Goal: Transaction & Acquisition: Purchase product/service

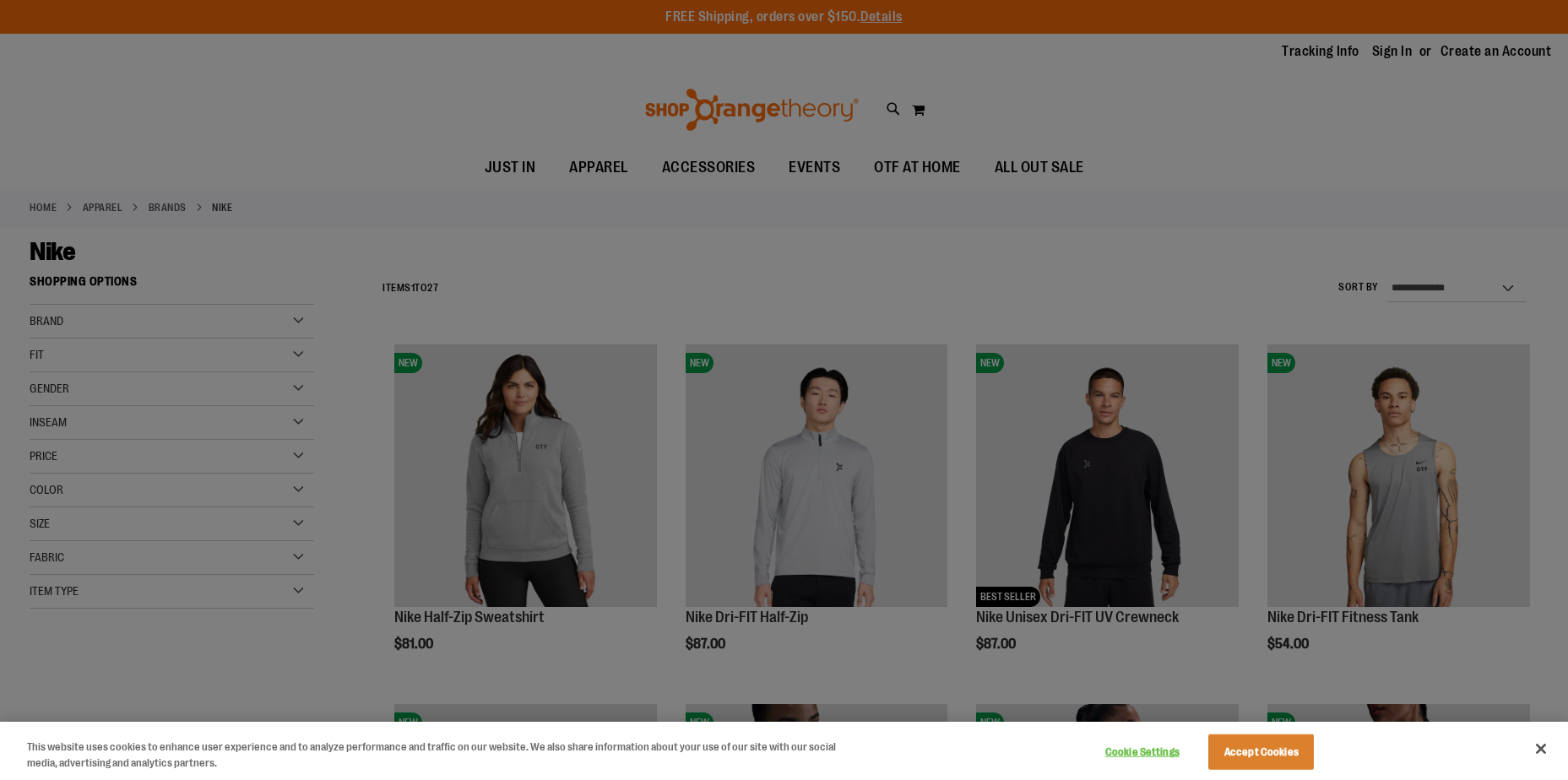
click at [1083, 169] on div at bounding box center [784, 390] width 1568 height 780
click at [1548, 757] on button "Close" at bounding box center [1541, 749] width 37 height 37
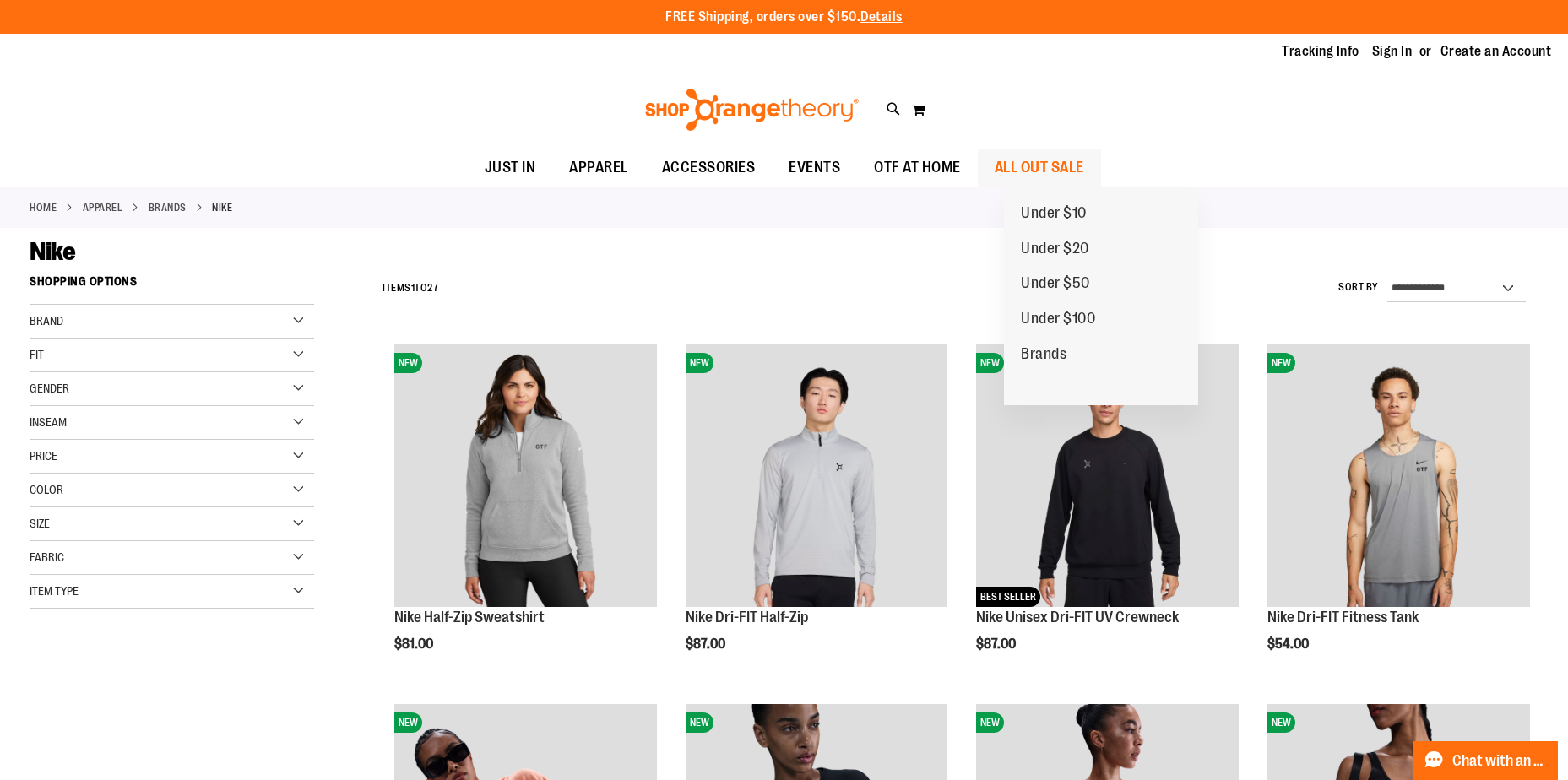
click at [1033, 160] on span "ALL OUT SALE" at bounding box center [1039, 167] width 90 height 38
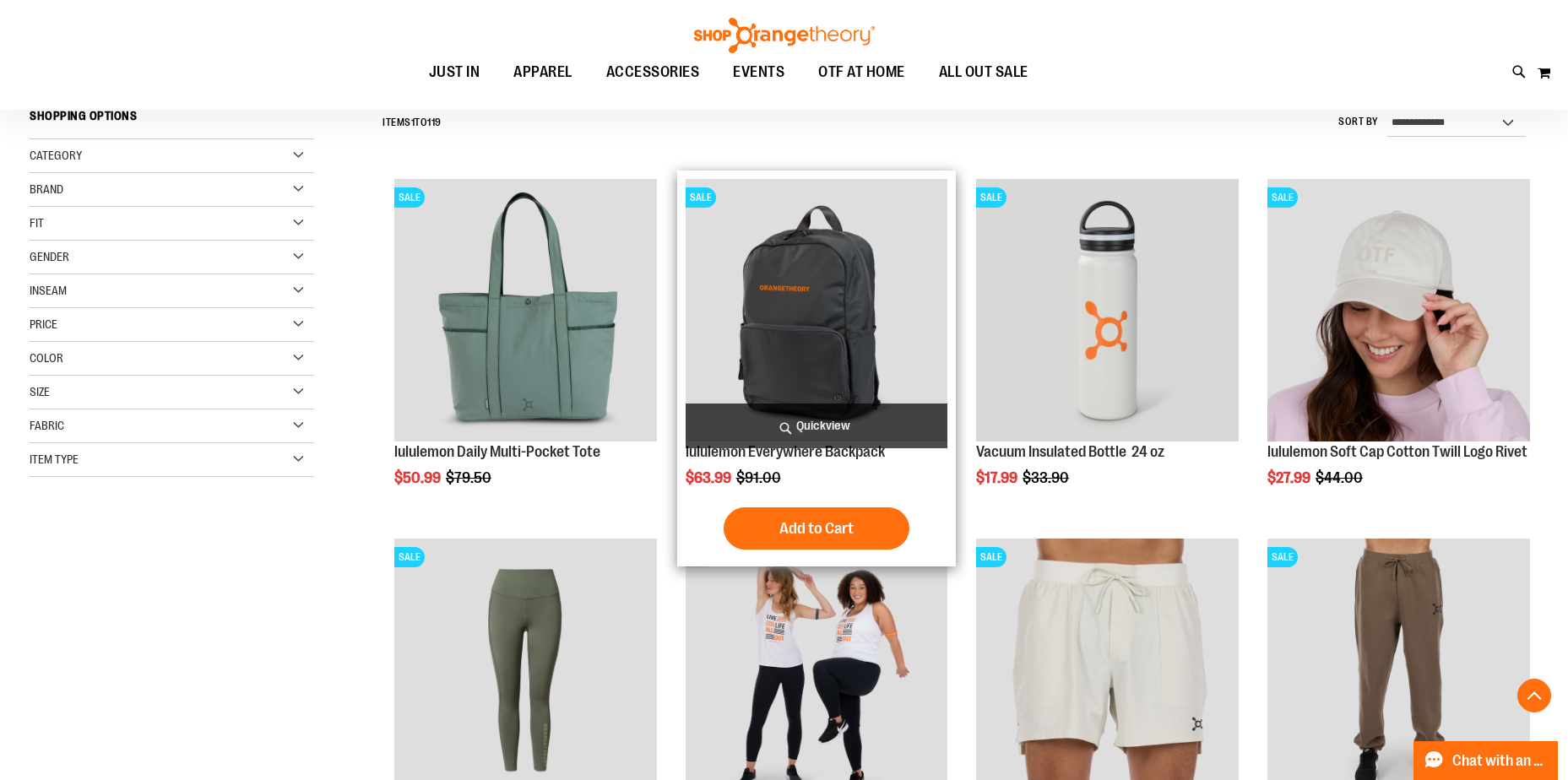
scroll to position [337, 0]
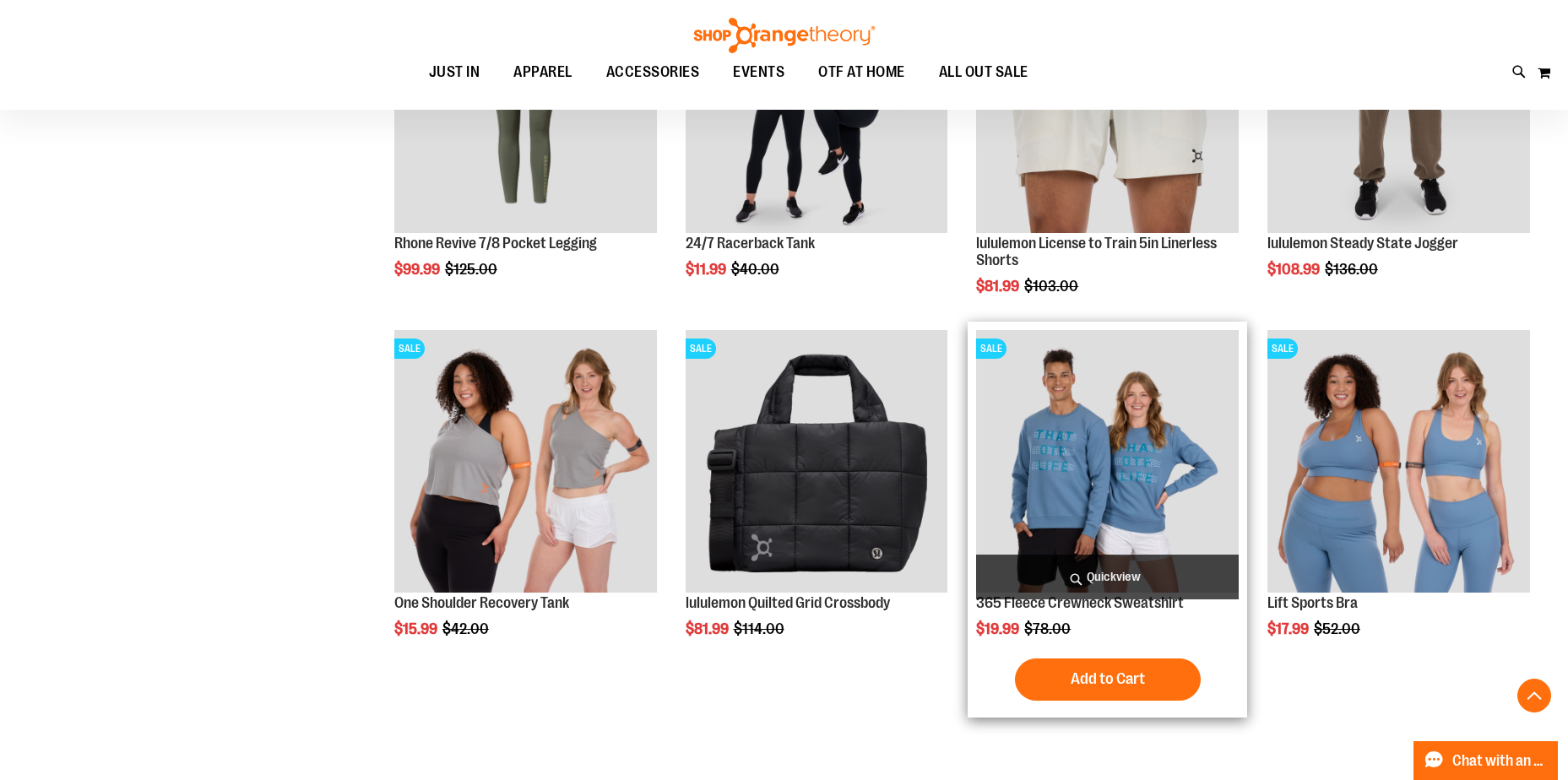
scroll to position [759, 0]
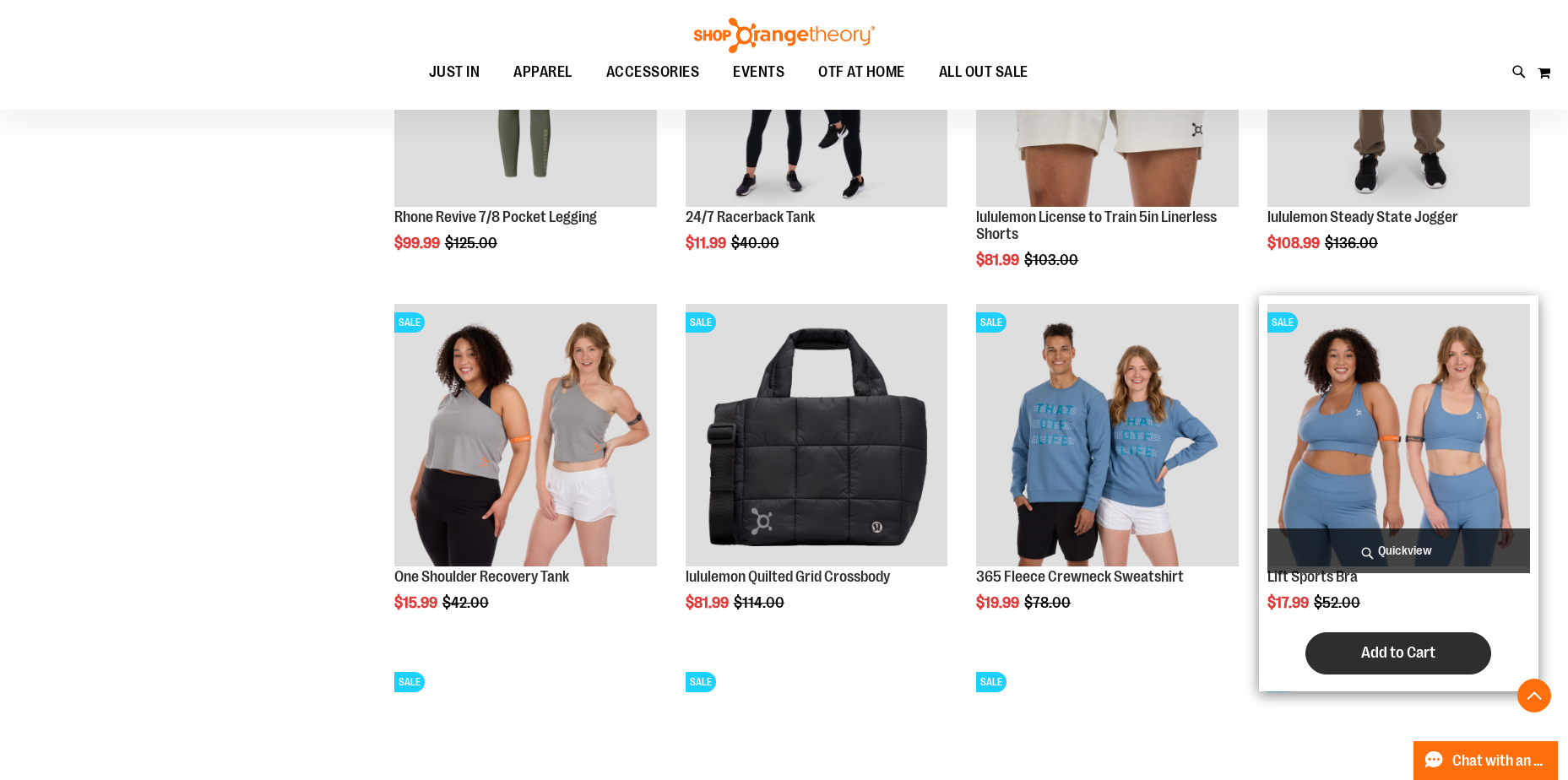
click at [1406, 651] on span "Add to Cart" at bounding box center [1397, 652] width 75 height 18
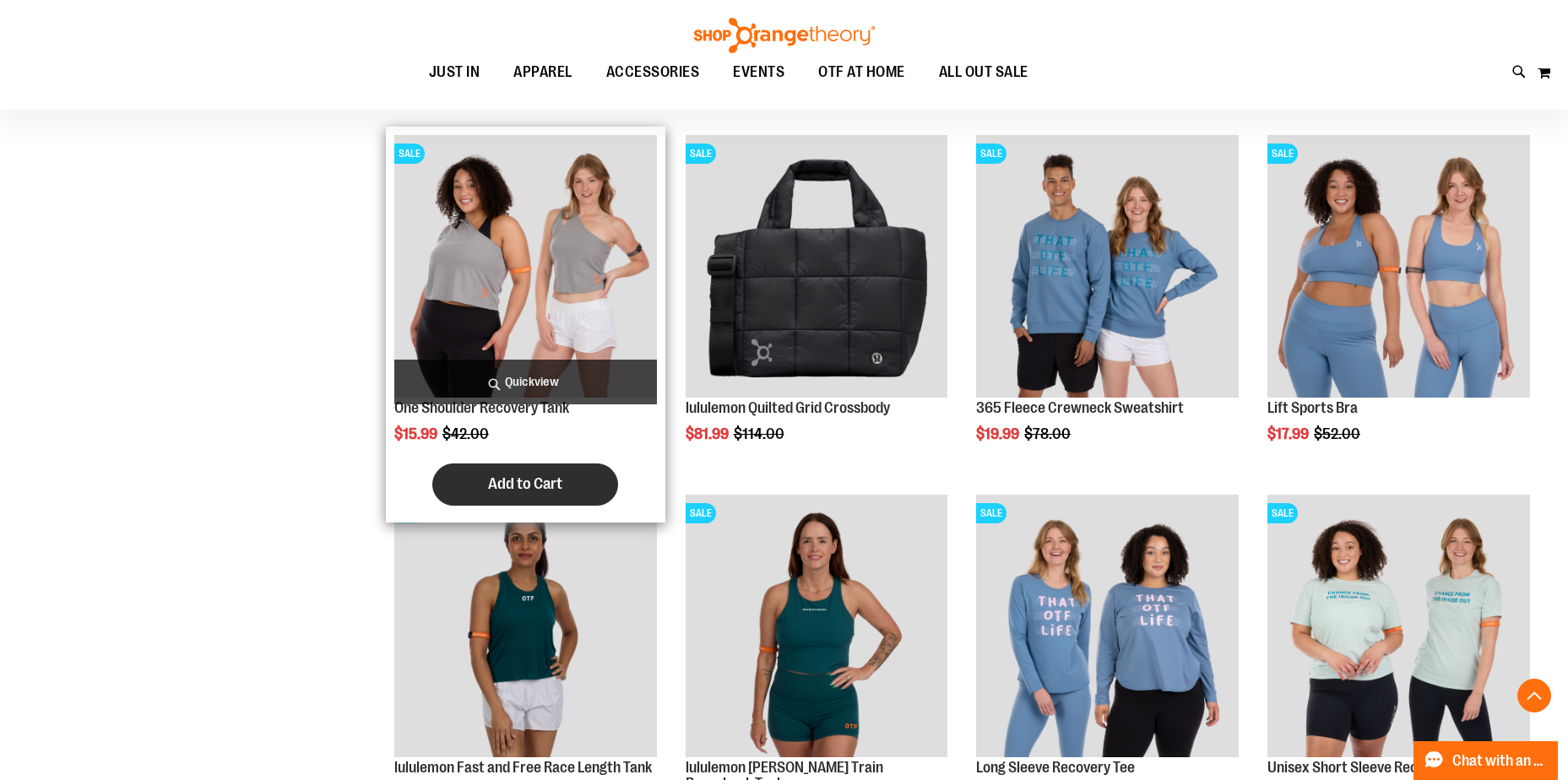
scroll to position [1097, 0]
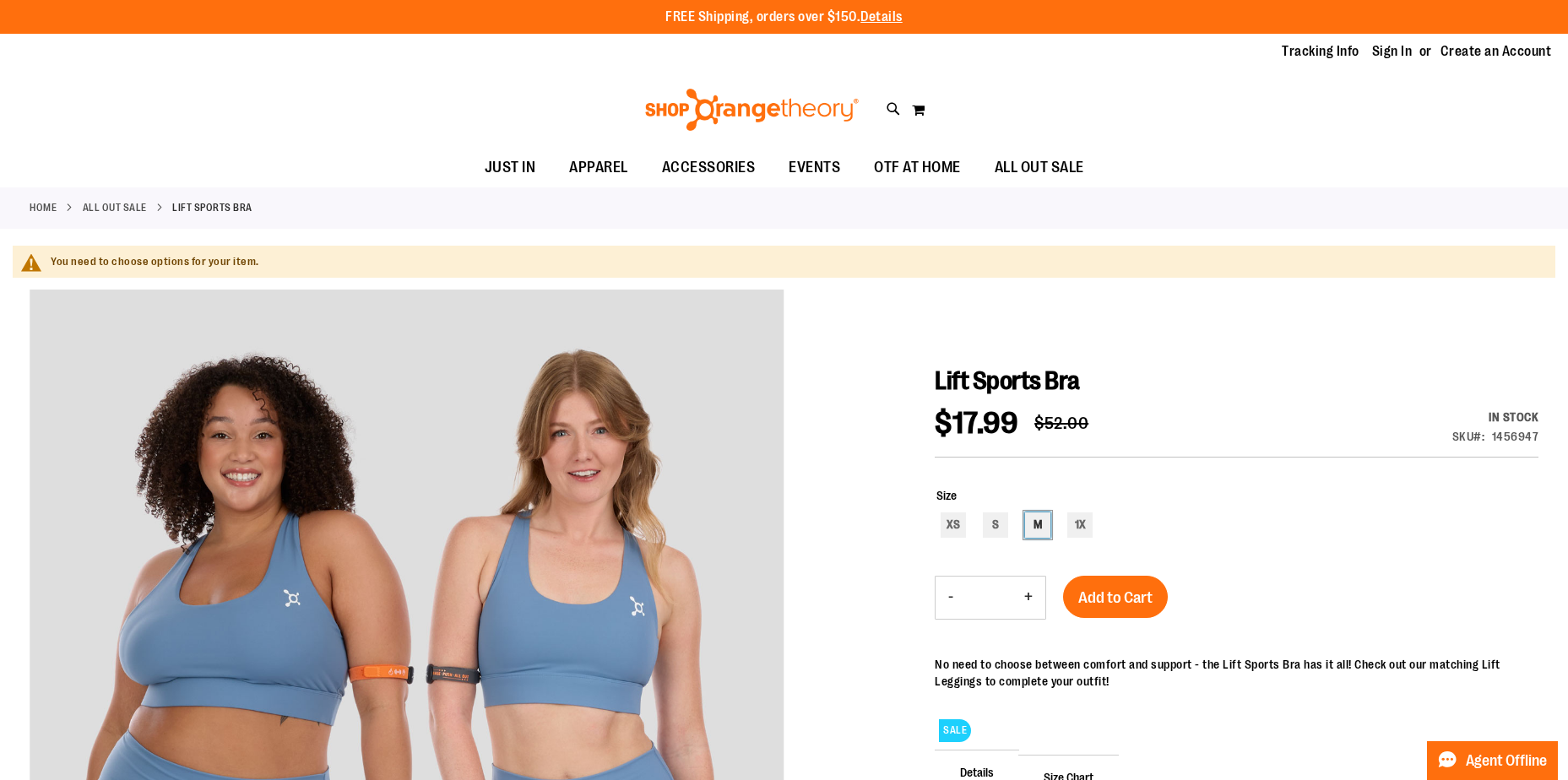
click at [1034, 532] on div "M" at bounding box center [1037, 525] width 25 height 26
type input "***"
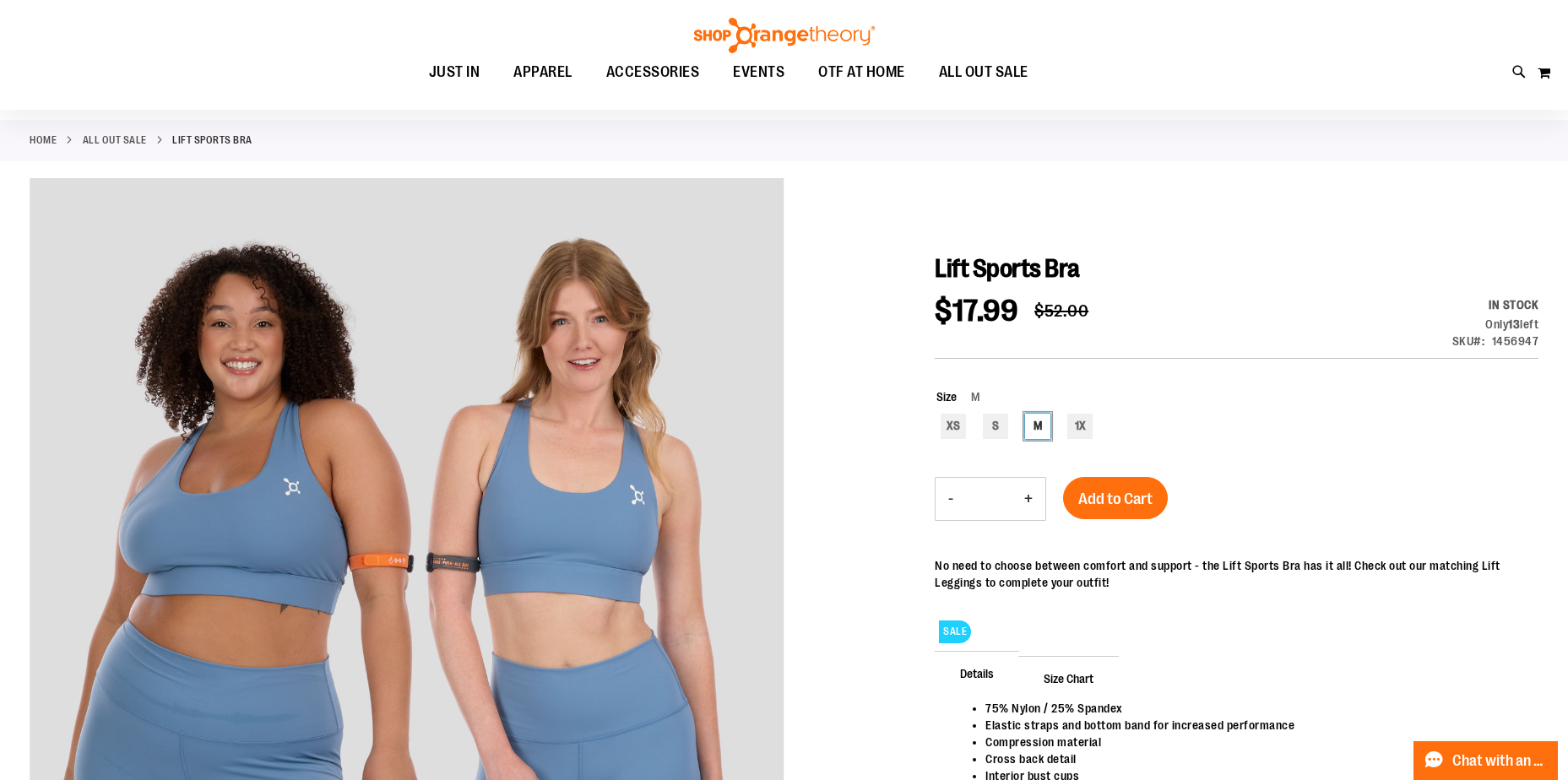
scroll to position [168, 0]
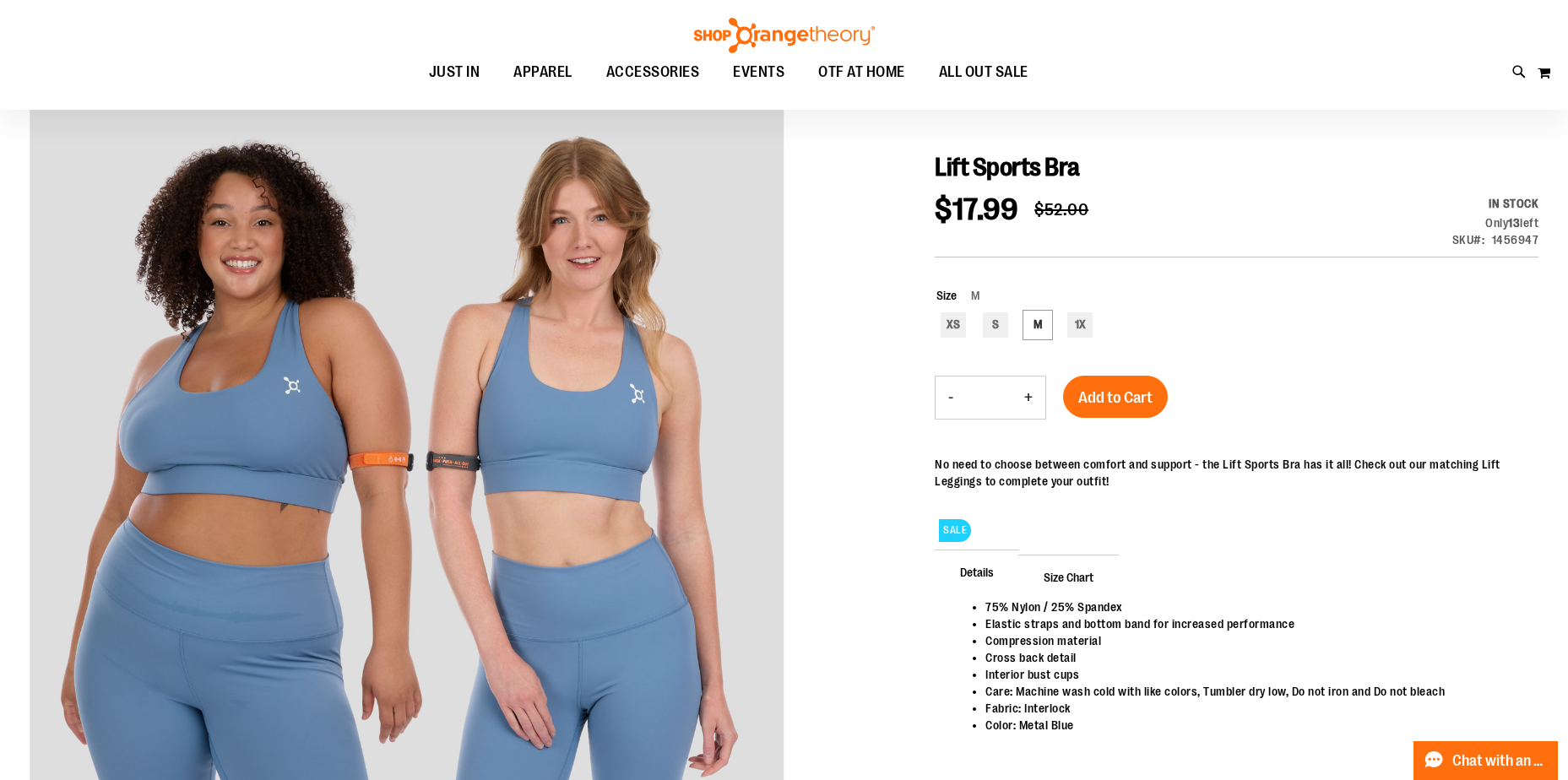
click at [1105, 571] on span "Size Chart" at bounding box center [1068, 577] width 100 height 44
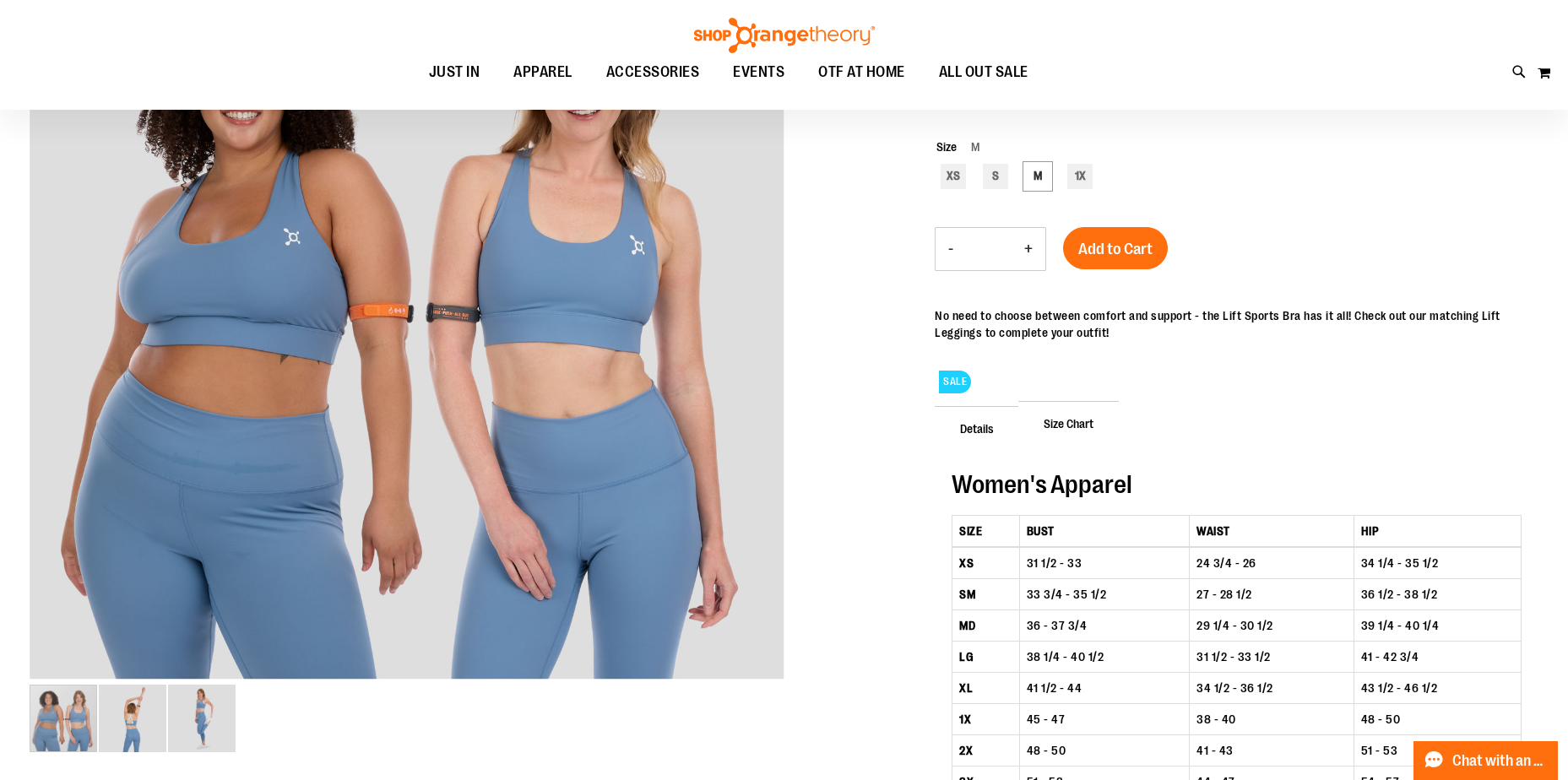
scroll to position [337, 0]
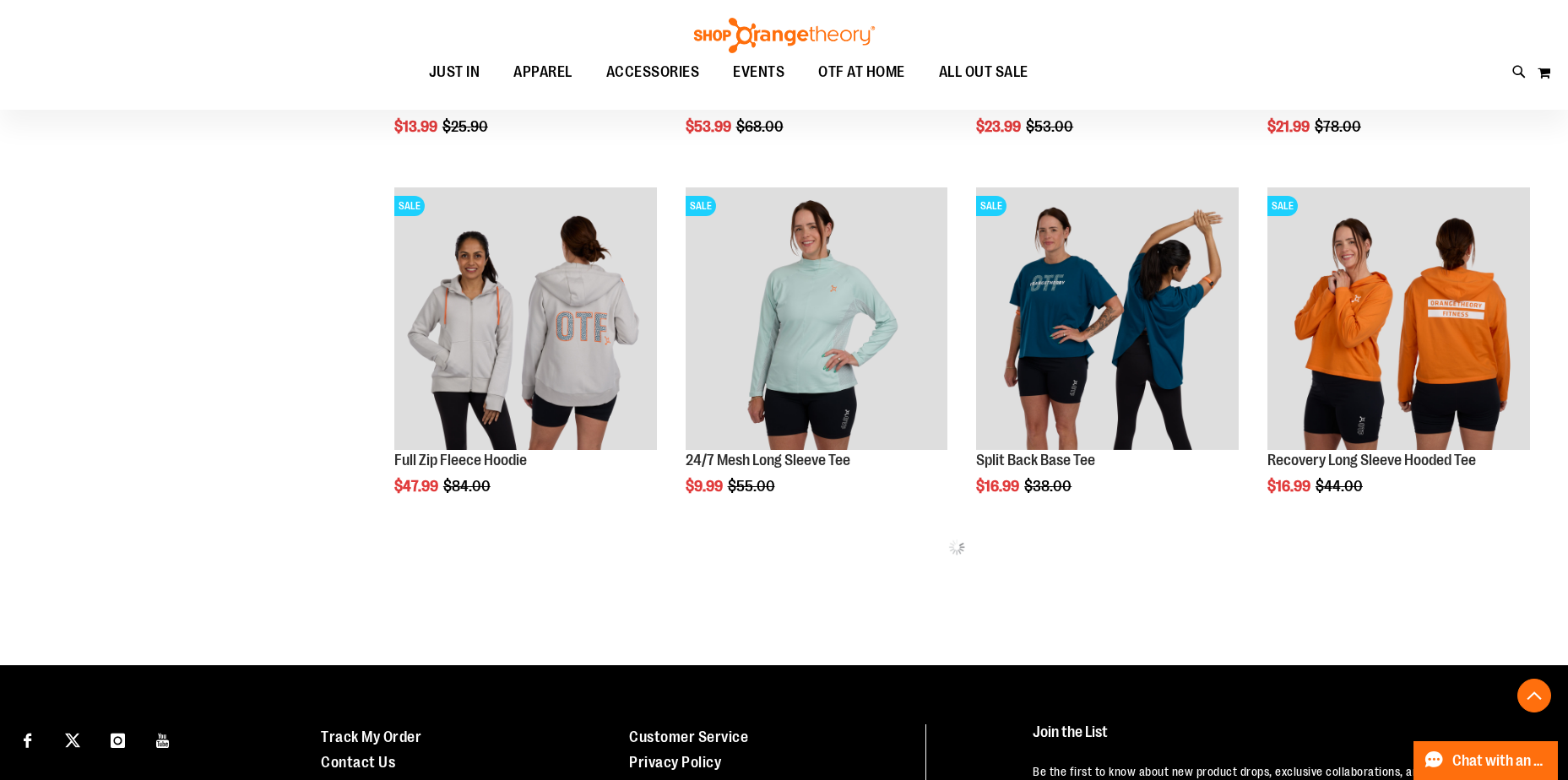
scroll to position [567, 0]
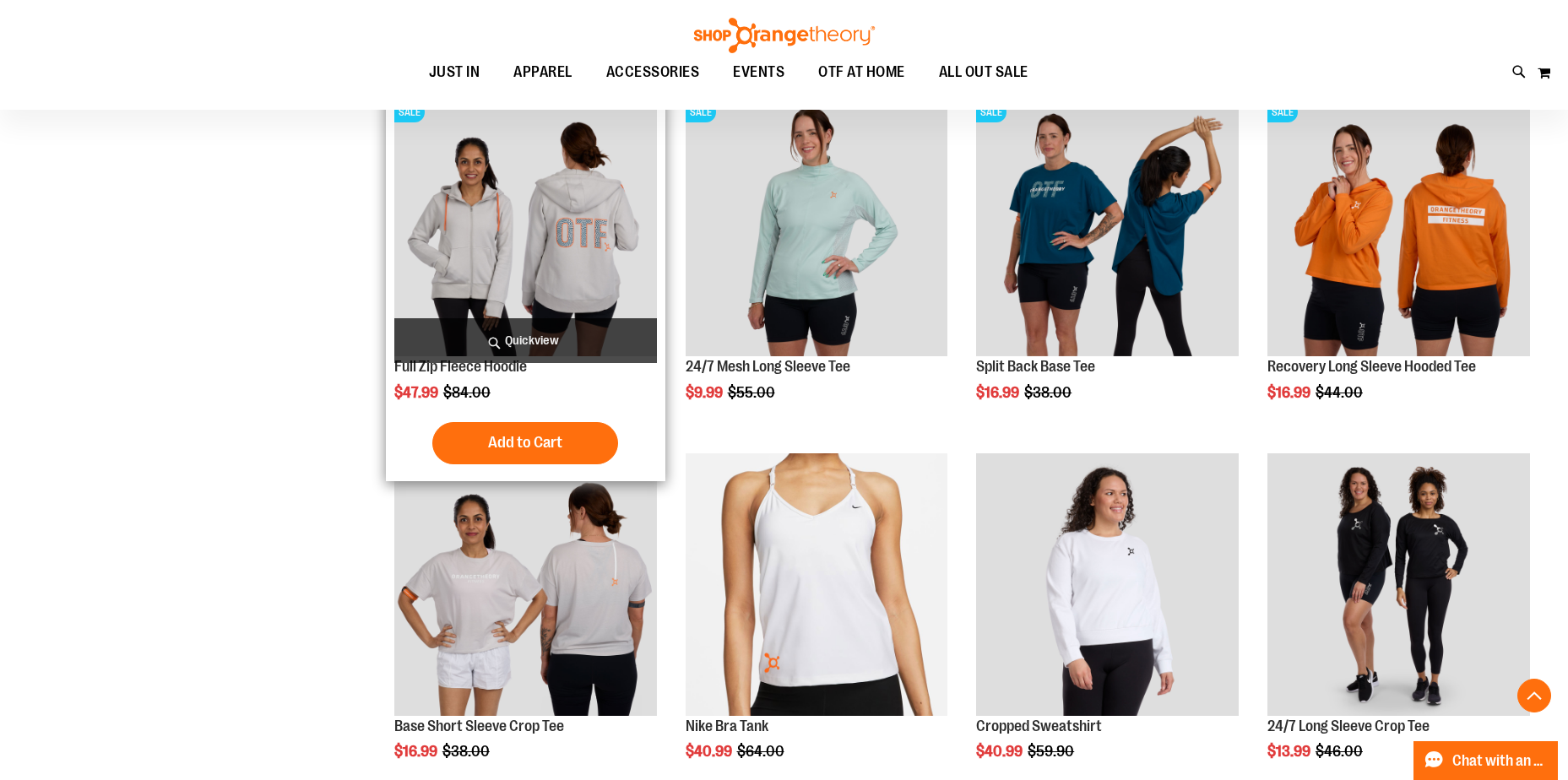
scroll to position [906, 0]
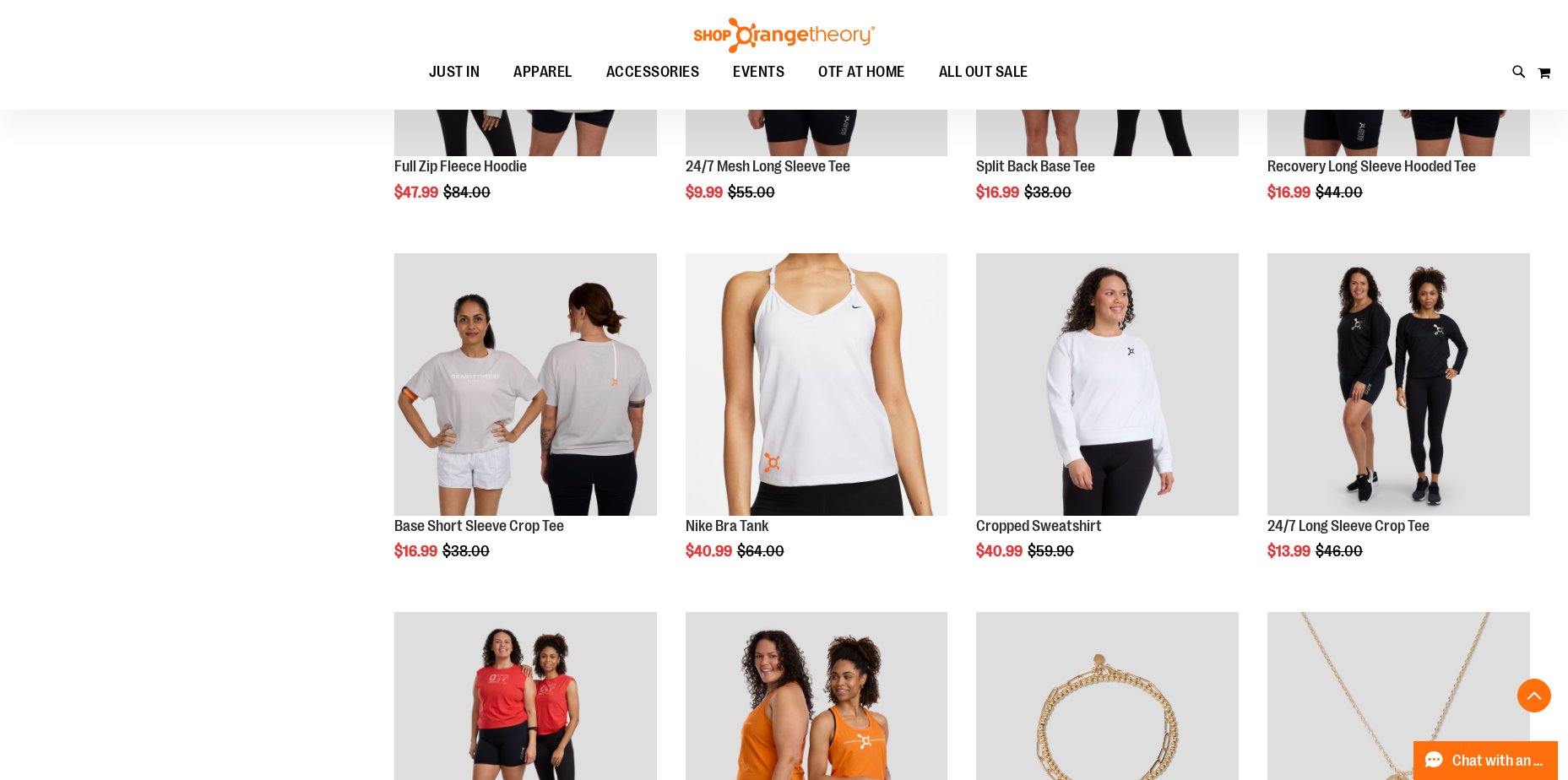
scroll to position [1159, 0]
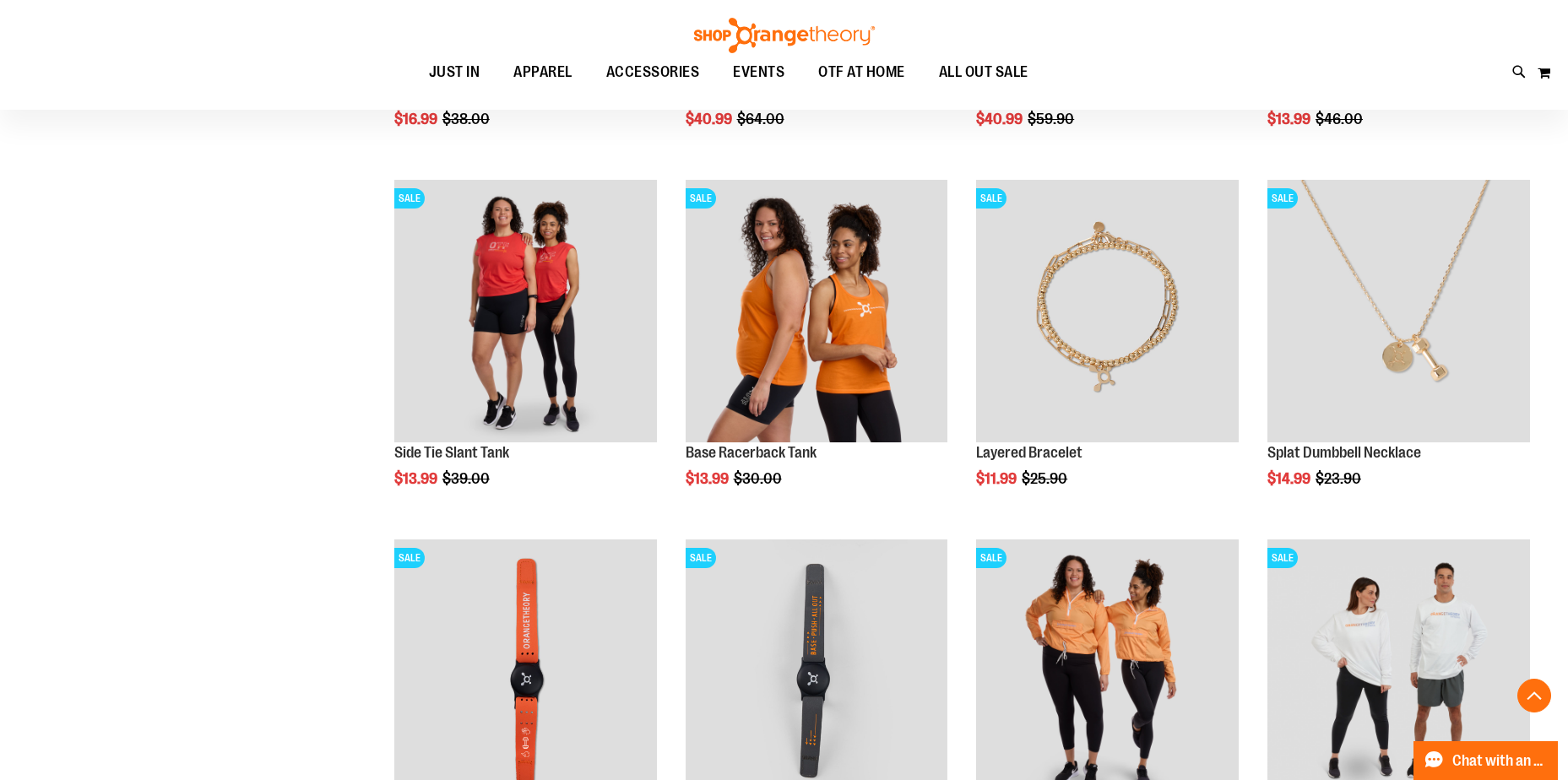
scroll to position [1412, 0]
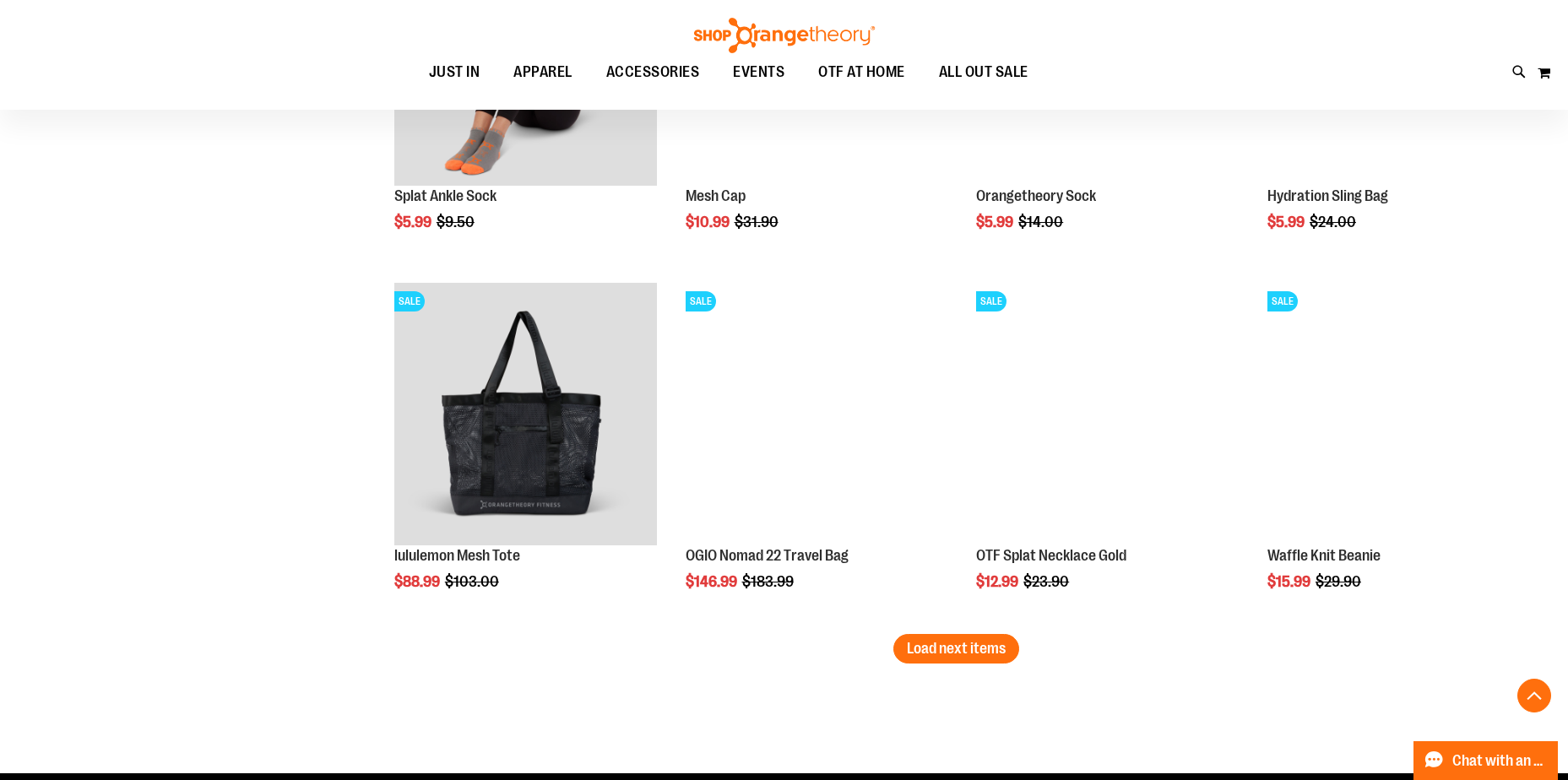
scroll to position [2764, 0]
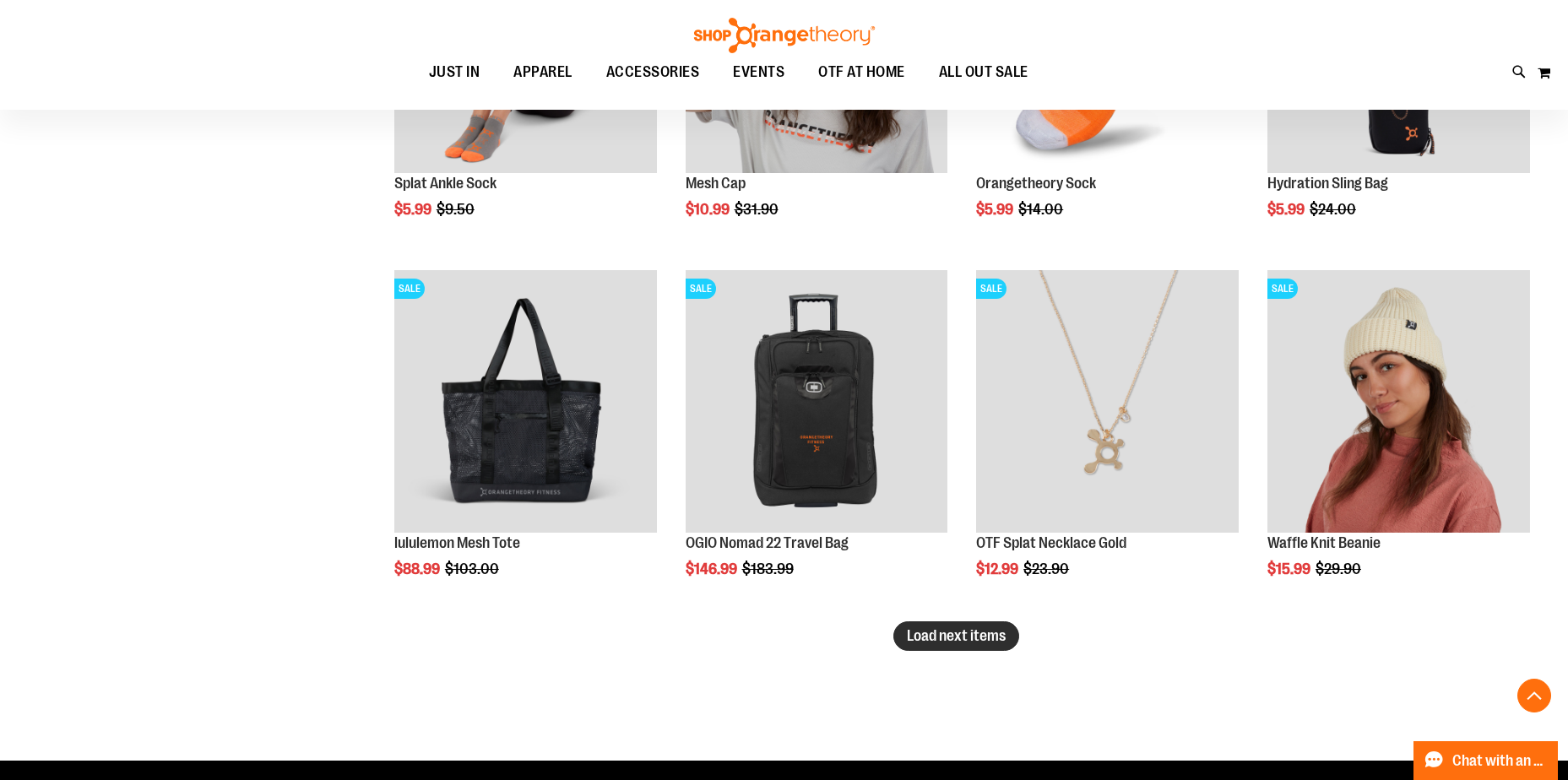
click at [907, 632] on span "Load next items" at bounding box center [956, 636] width 98 height 17
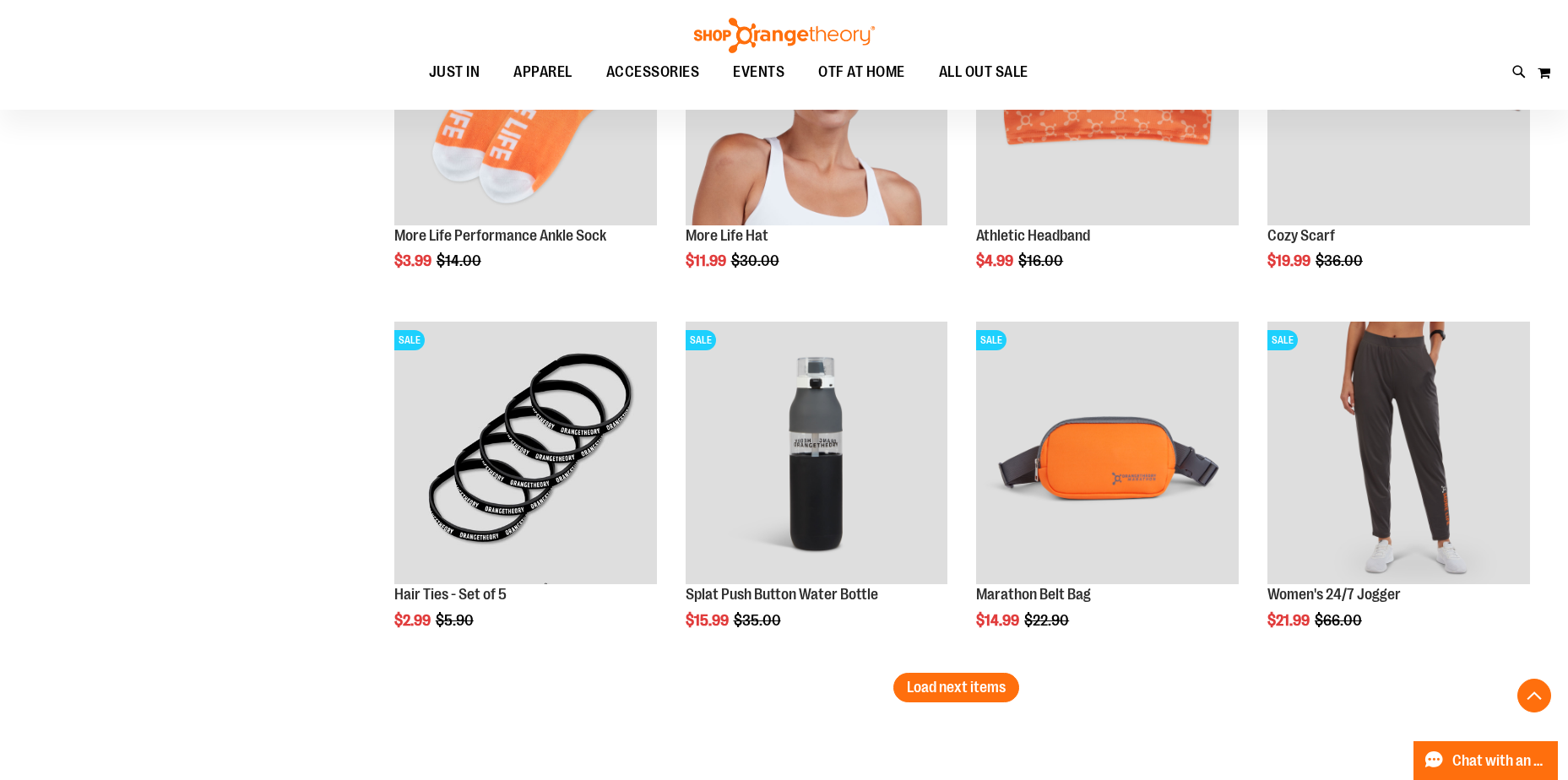
scroll to position [3946, 0]
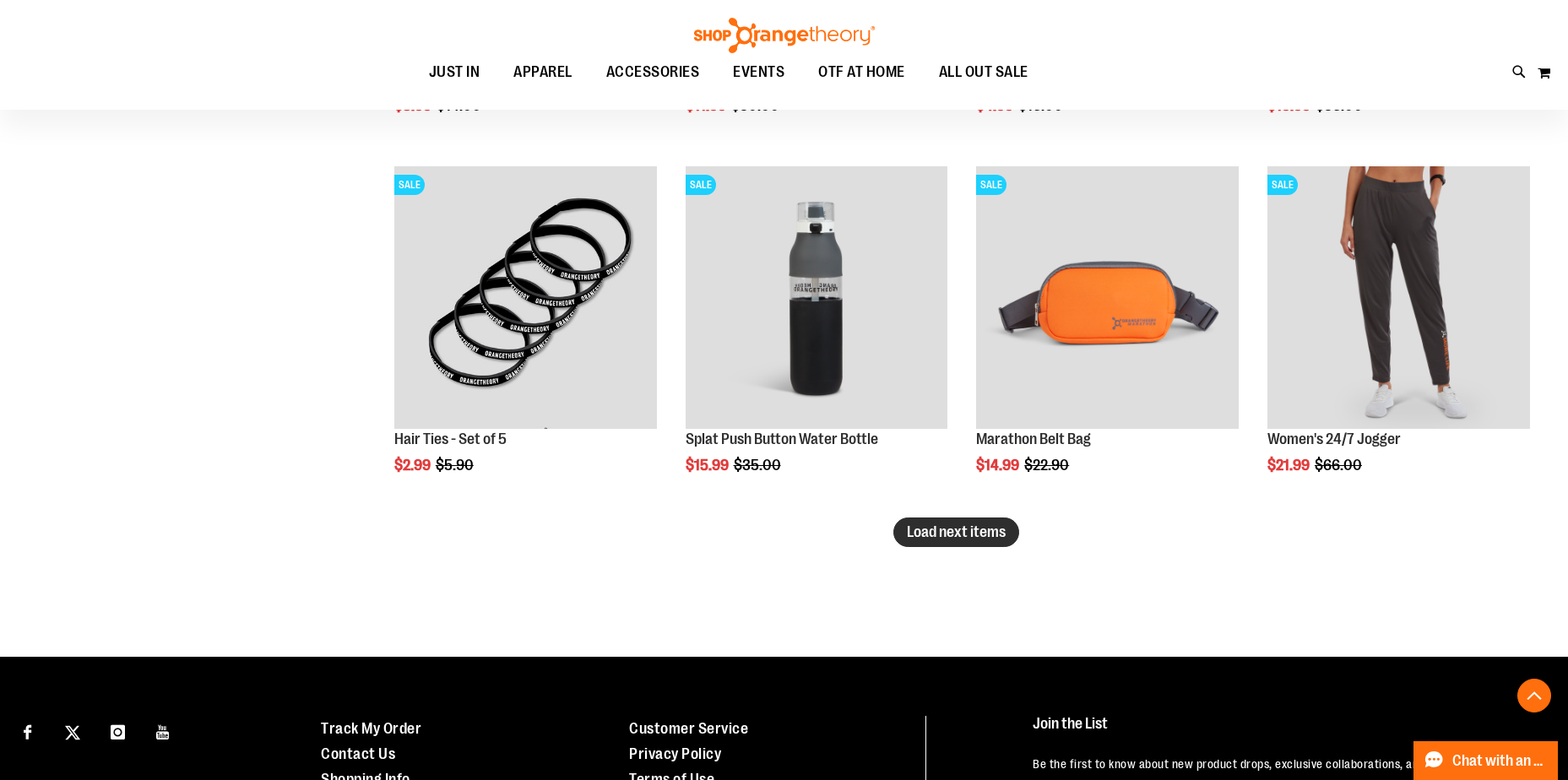
click at [950, 532] on span "Load next items" at bounding box center [956, 531] width 98 height 17
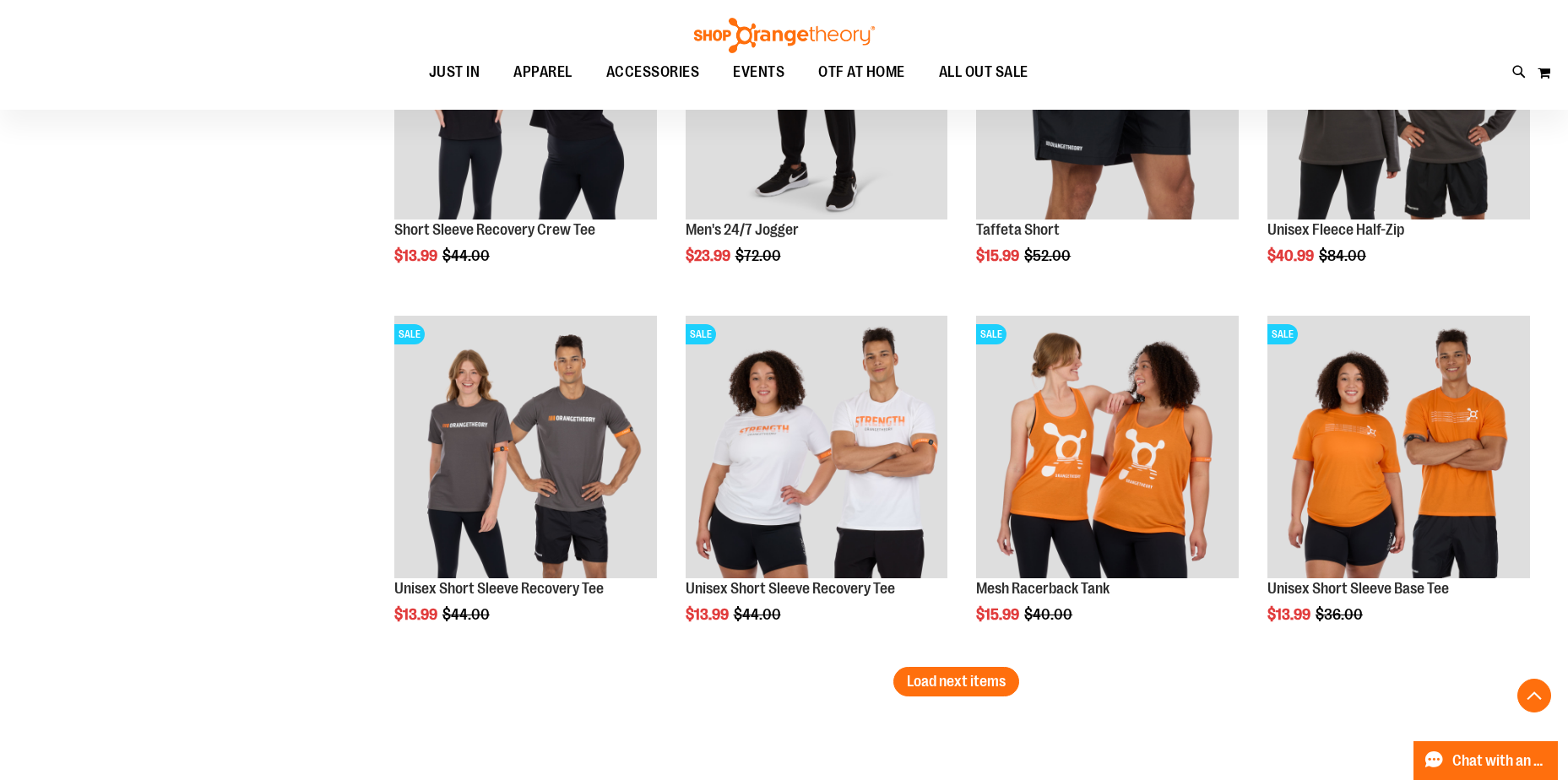
scroll to position [4960, 0]
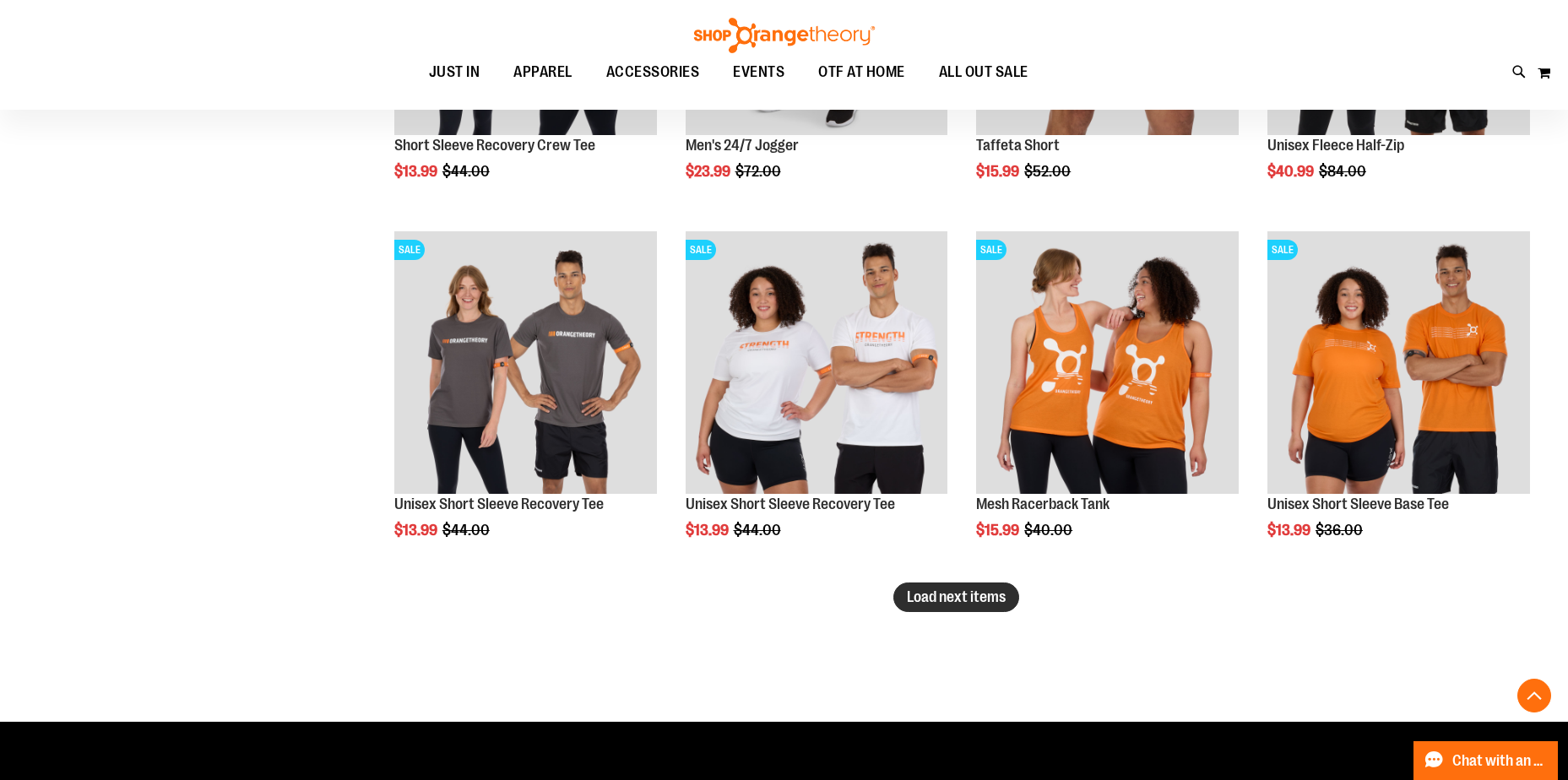
click at [972, 586] on button "Load next items" at bounding box center [955, 598] width 126 height 30
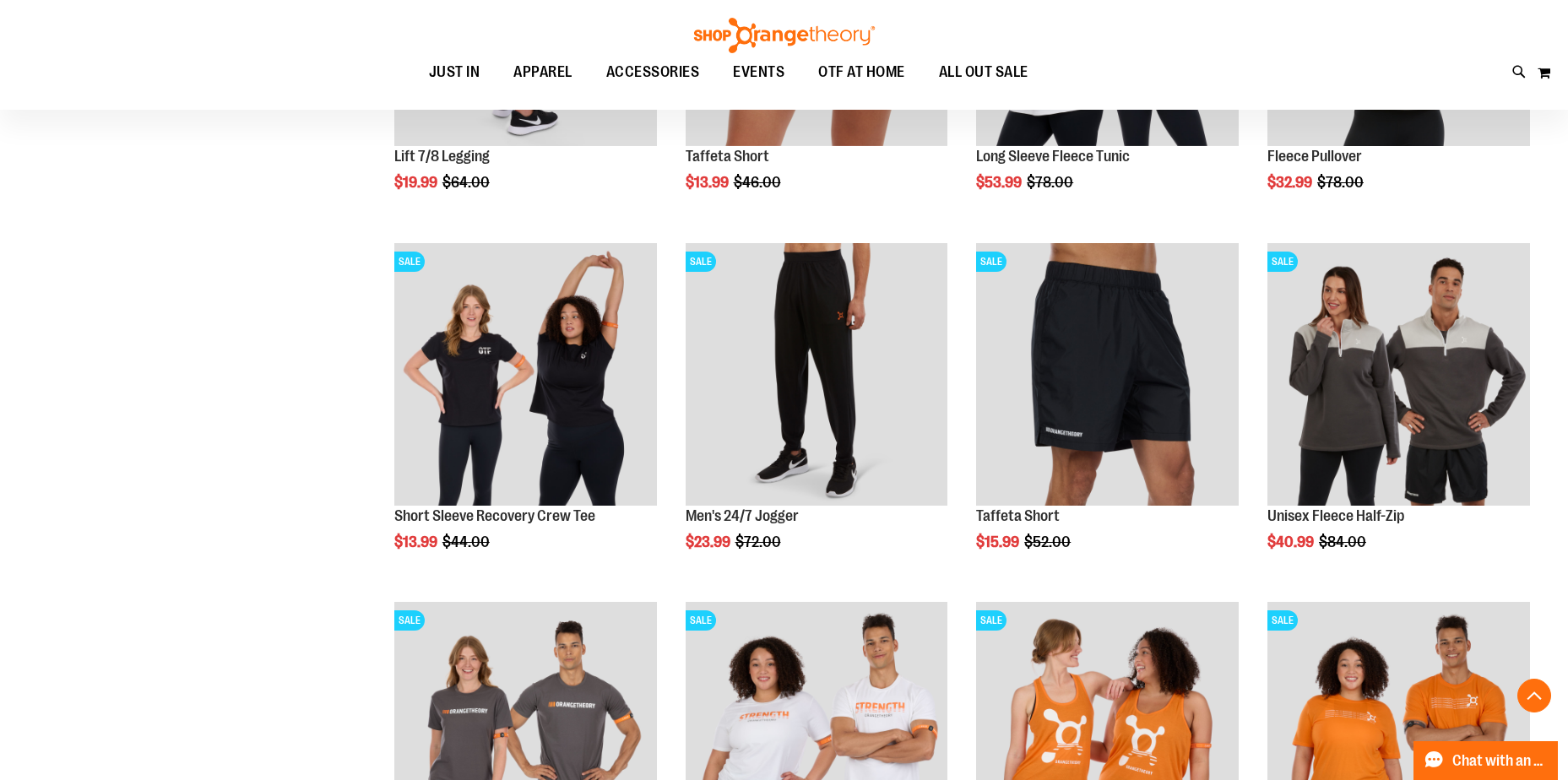
scroll to position [4538, 0]
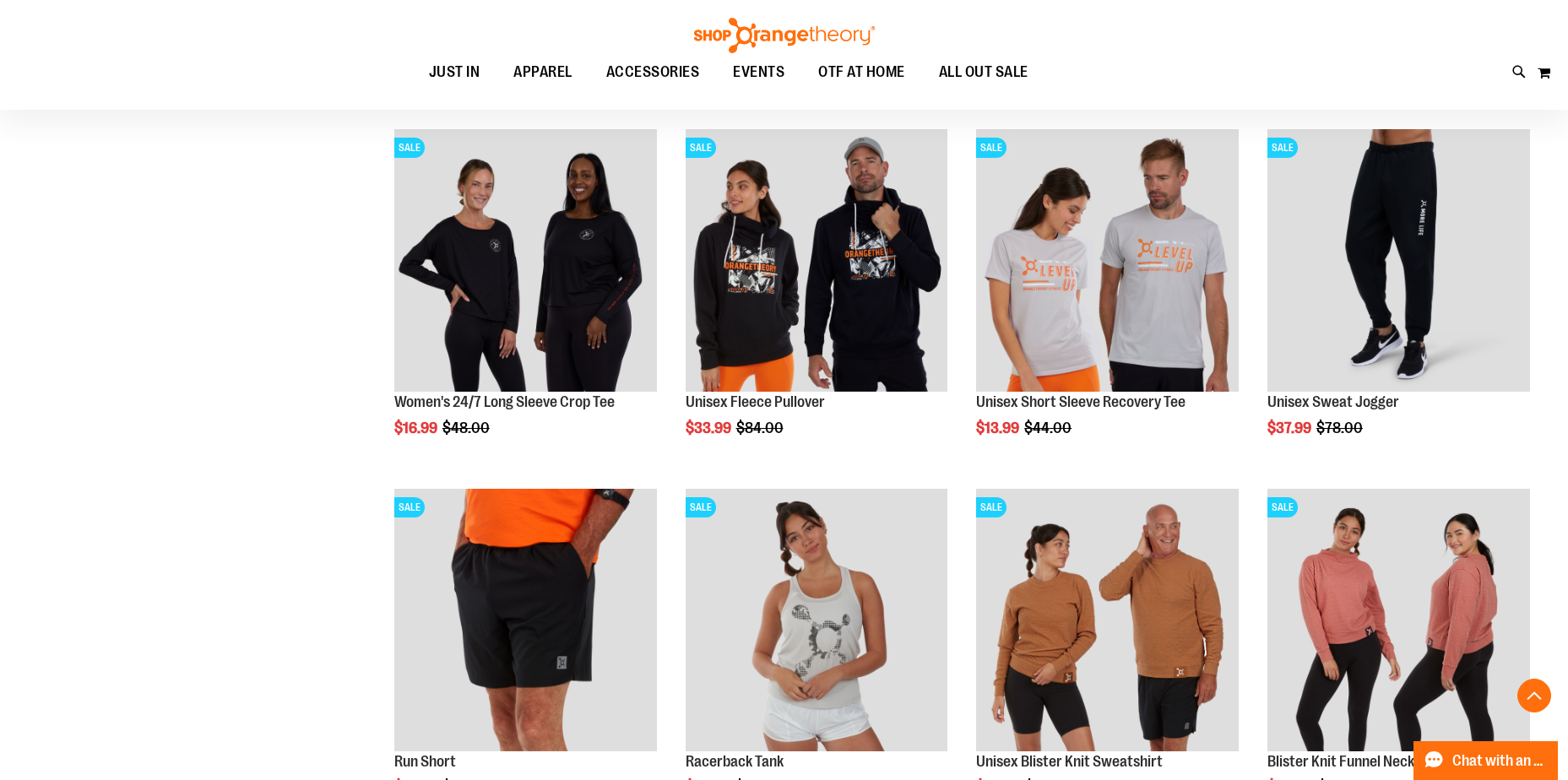
scroll to position [5973, 0]
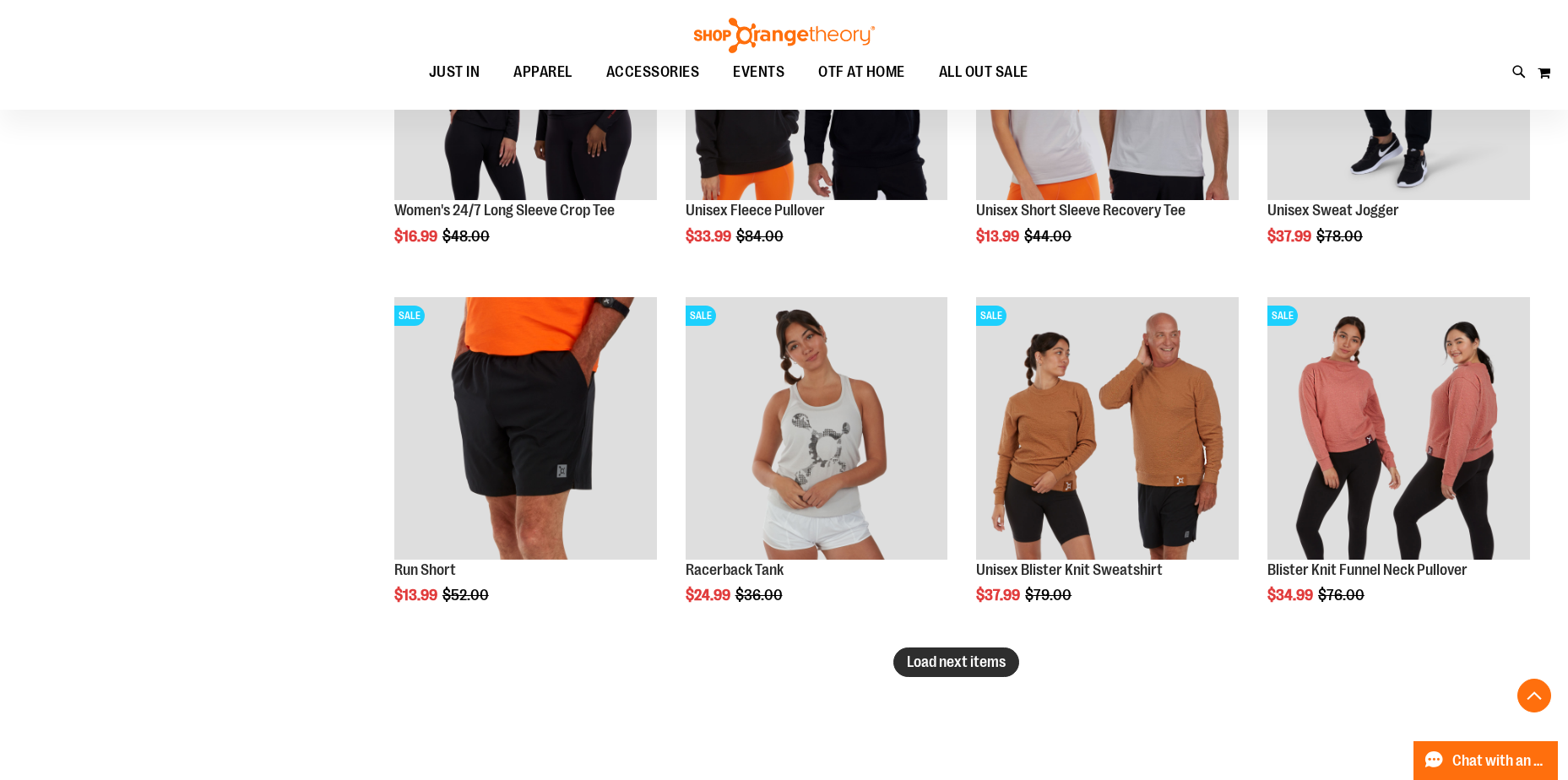
click at [947, 669] on span "Load next items" at bounding box center [956, 661] width 98 height 17
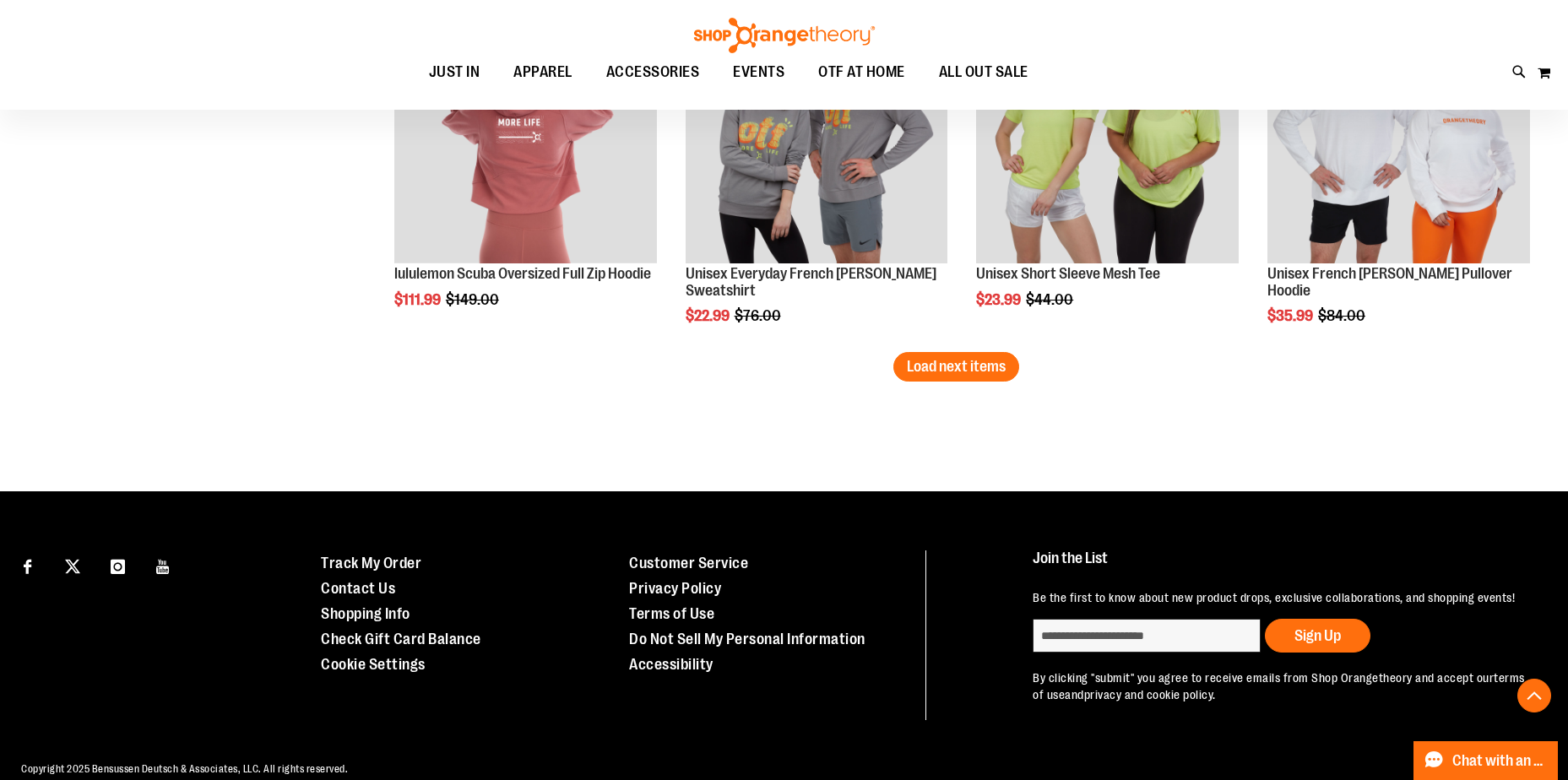
scroll to position [7390, 0]
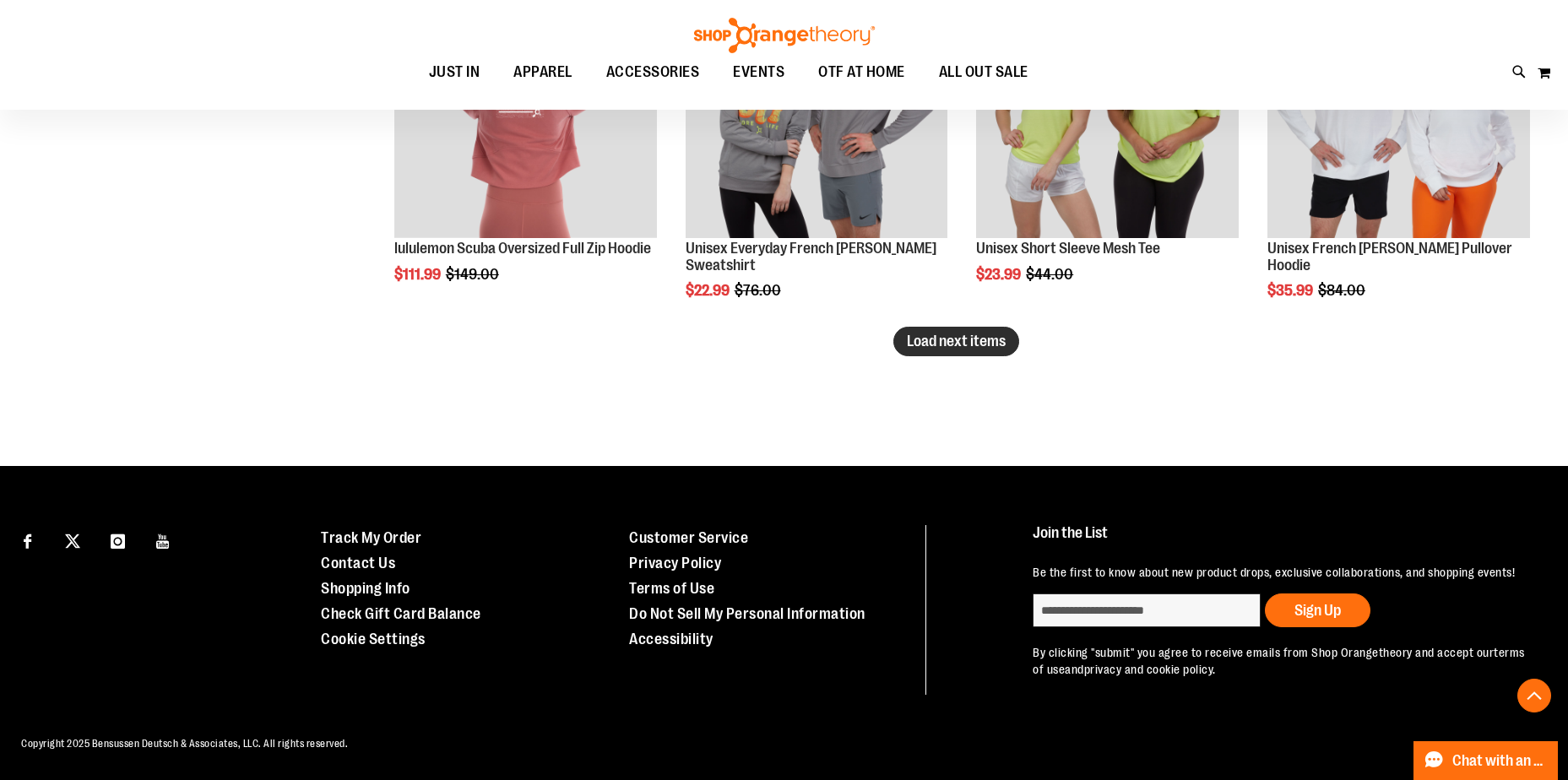
click at [919, 332] on span "Load next items" at bounding box center [956, 340] width 98 height 17
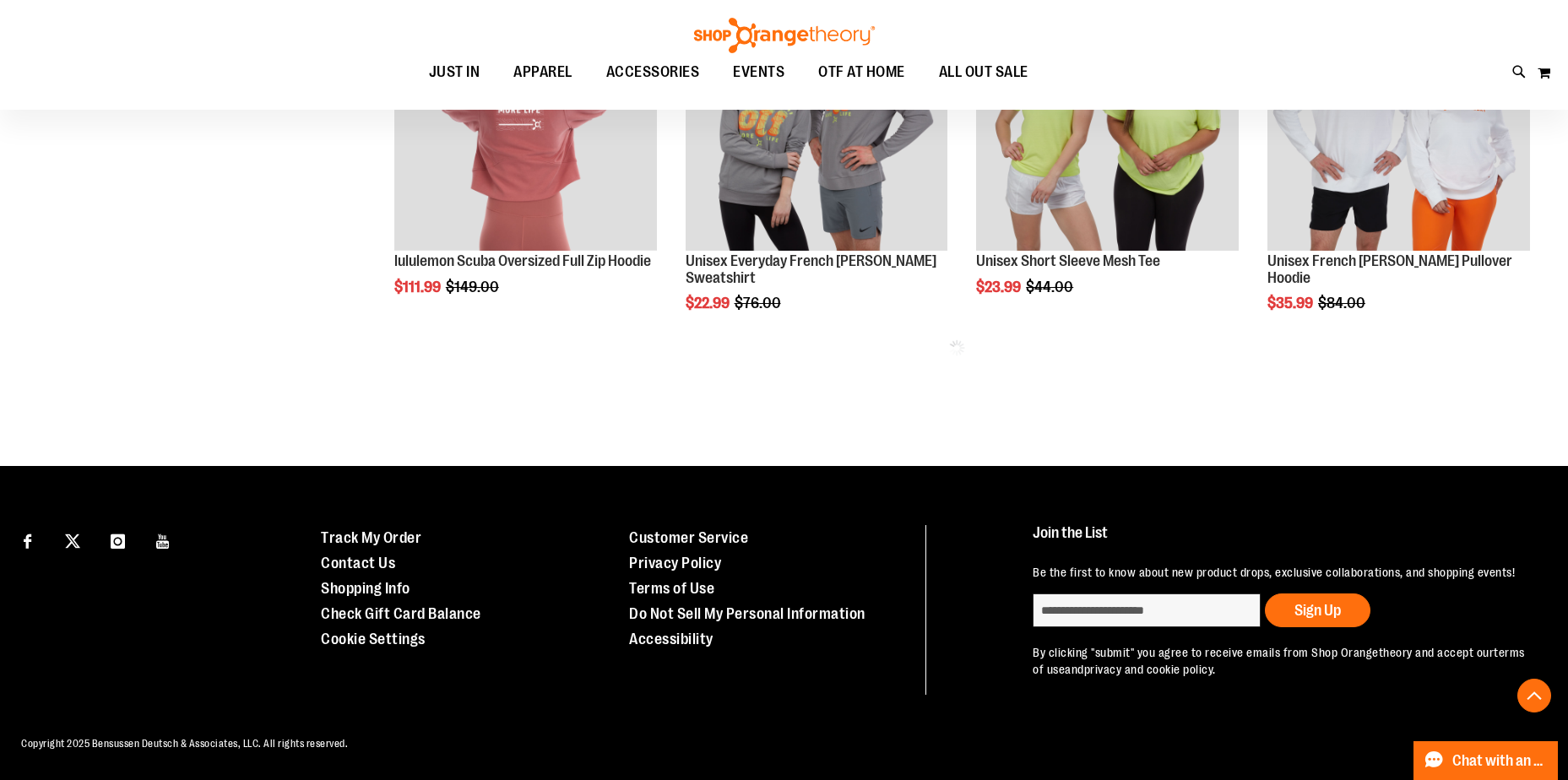
scroll to position [7378, 0]
